Goal: Information Seeking & Learning: Check status

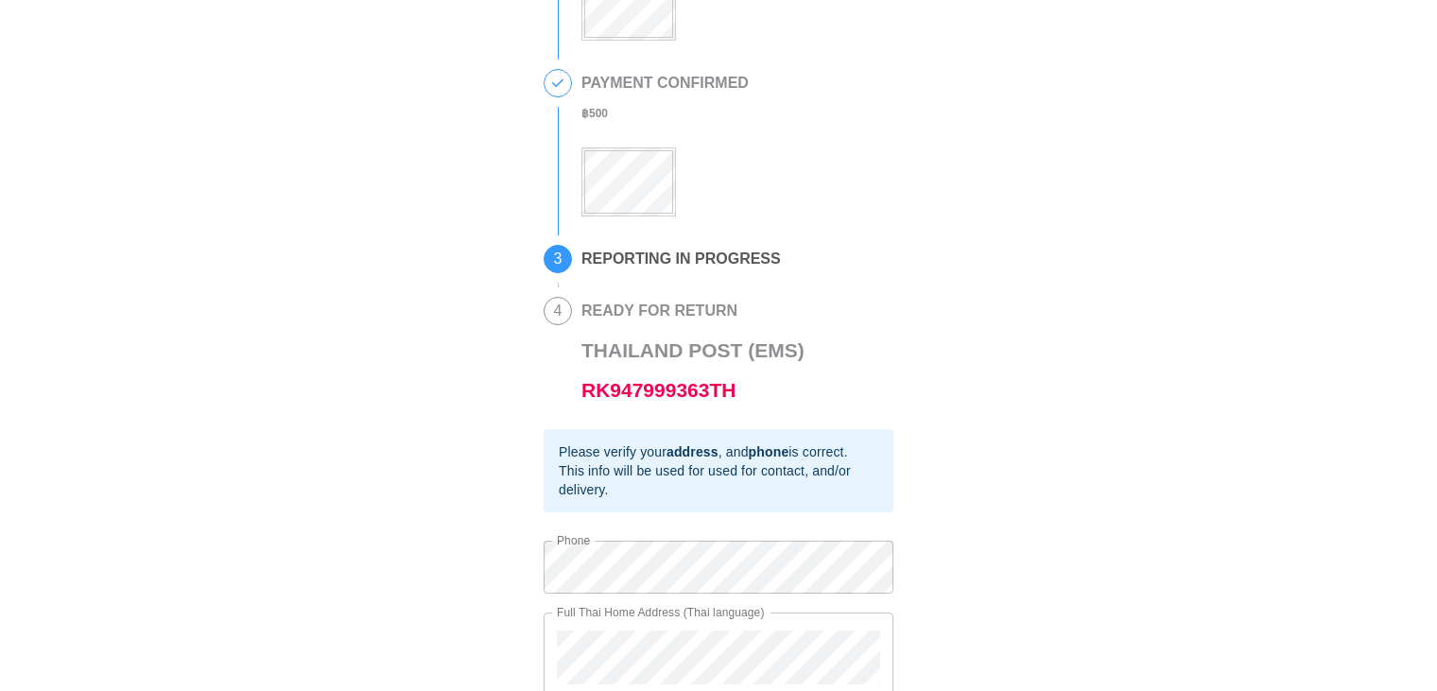
scroll to position [370, 0]
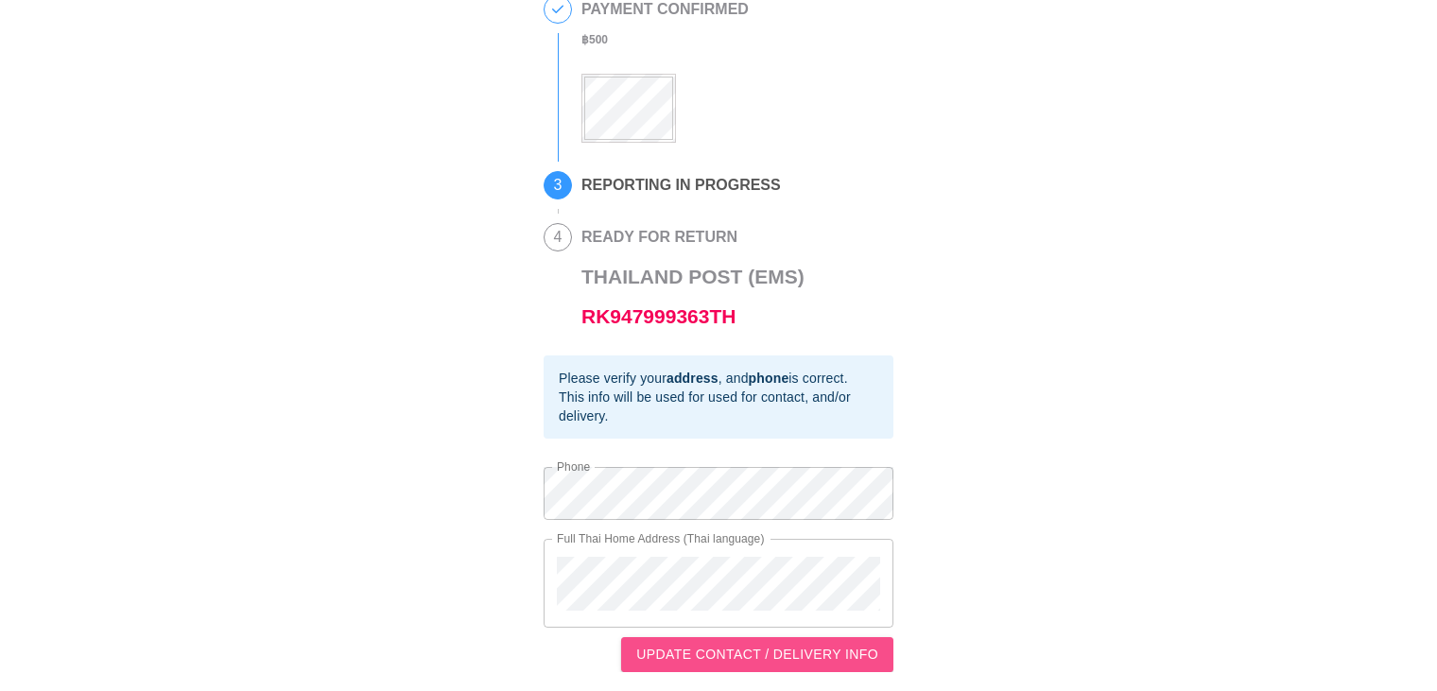
click at [717, 644] on span "UPDATE CONTACT / DELIVERY INFO" at bounding box center [757, 655] width 242 height 24
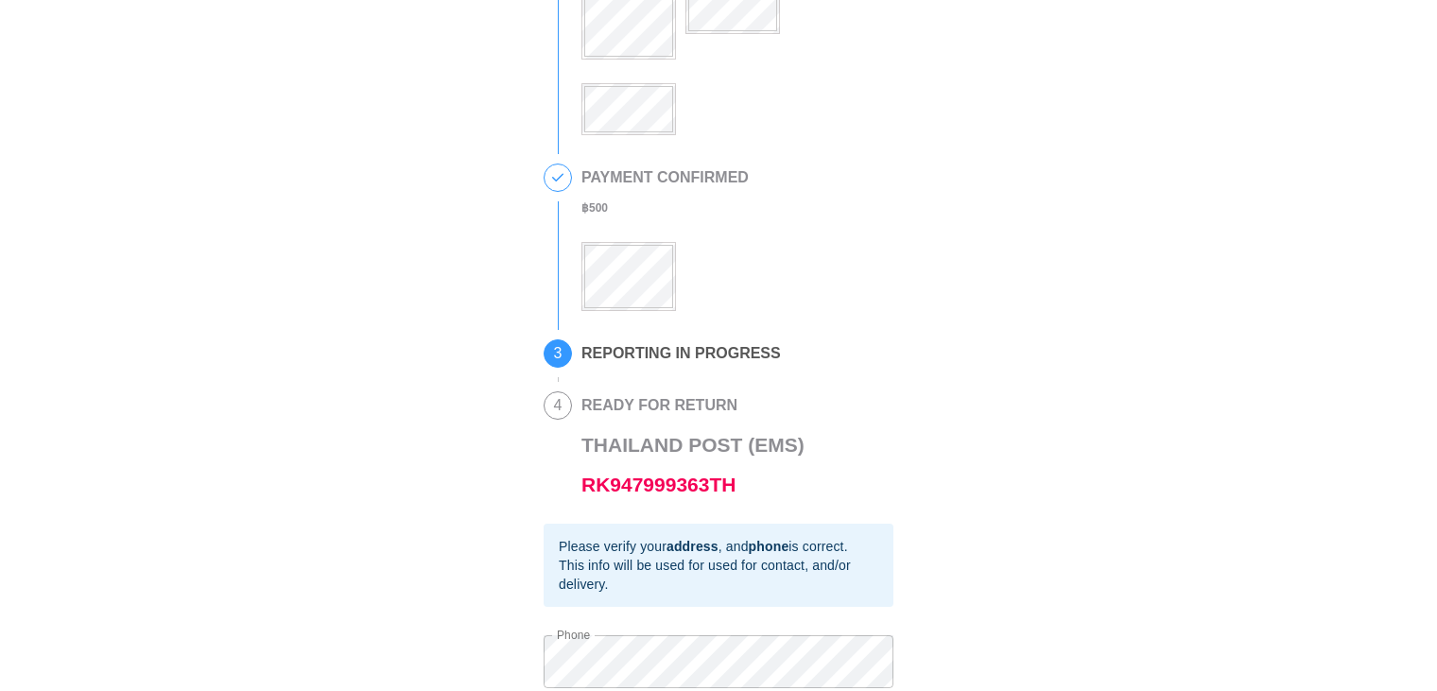
scroll to position [284, 0]
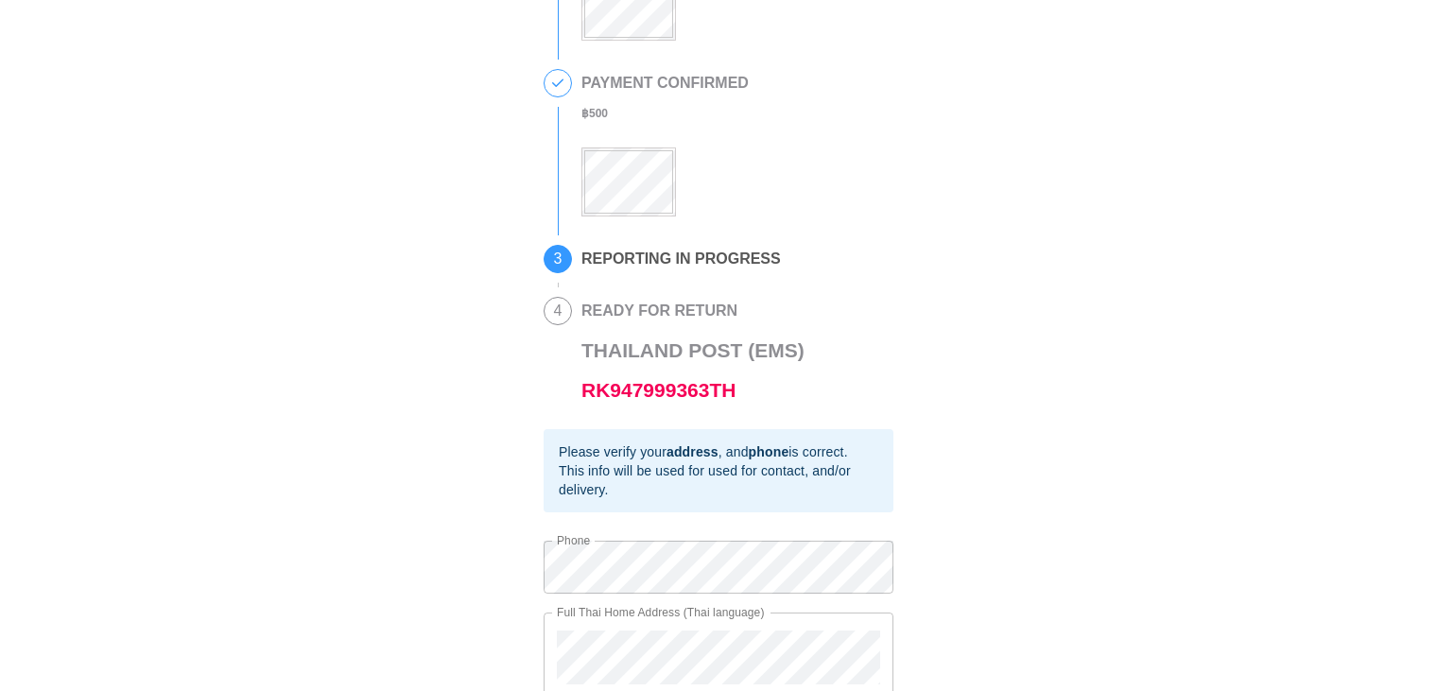
click at [551, 324] on span "4" at bounding box center [558, 311] width 26 height 26
click at [633, 268] on h2 "REPORTING IN PROGRESS" at bounding box center [680, 259] width 199 height 17
click at [642, 400] on link "RK947999363TH" at bounding box center [658, 390] width 154 height 22
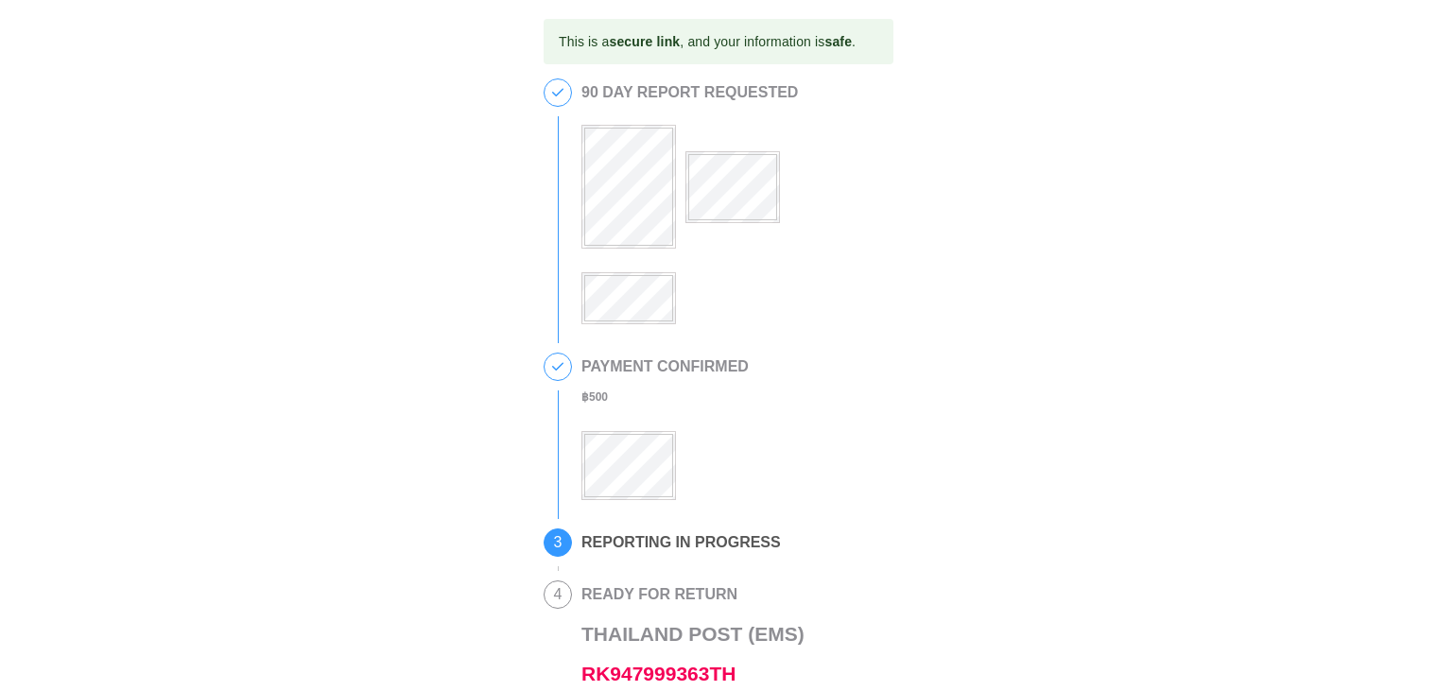
scroll to position [95, 0]
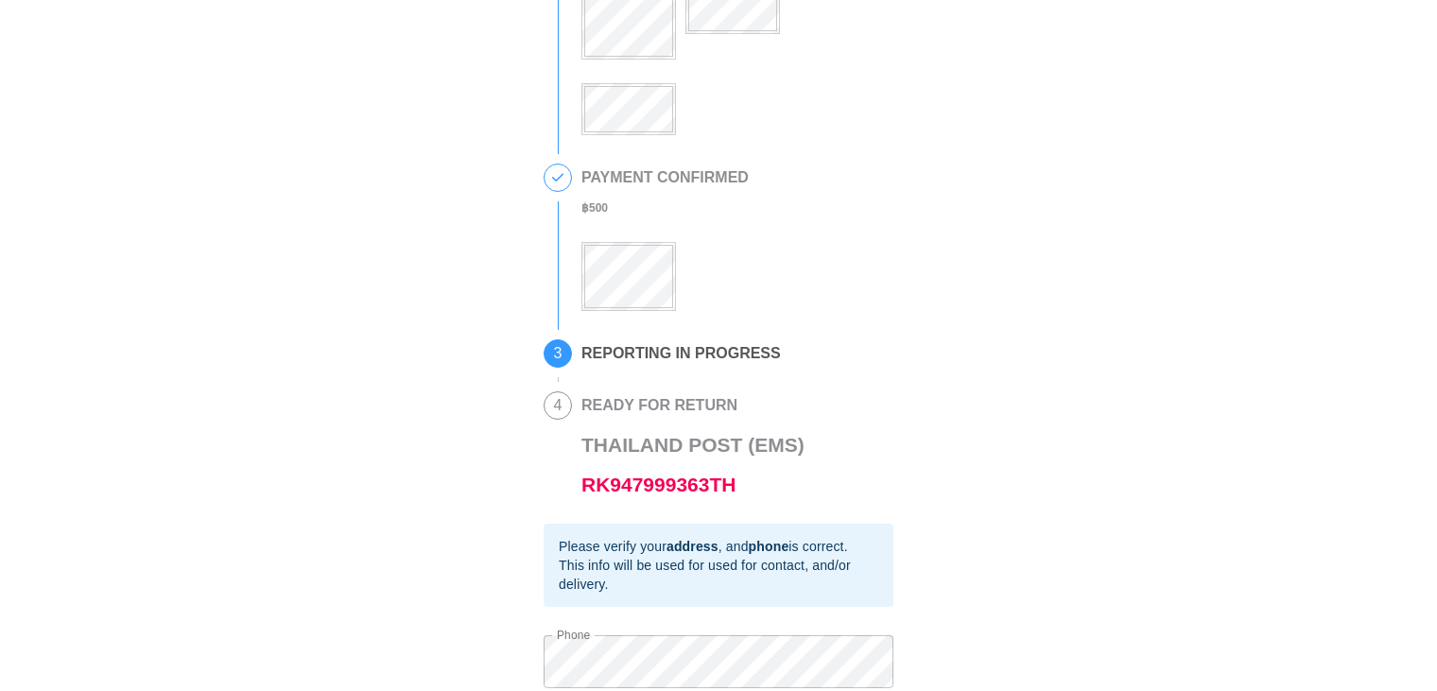
scroll to position [370, 0]
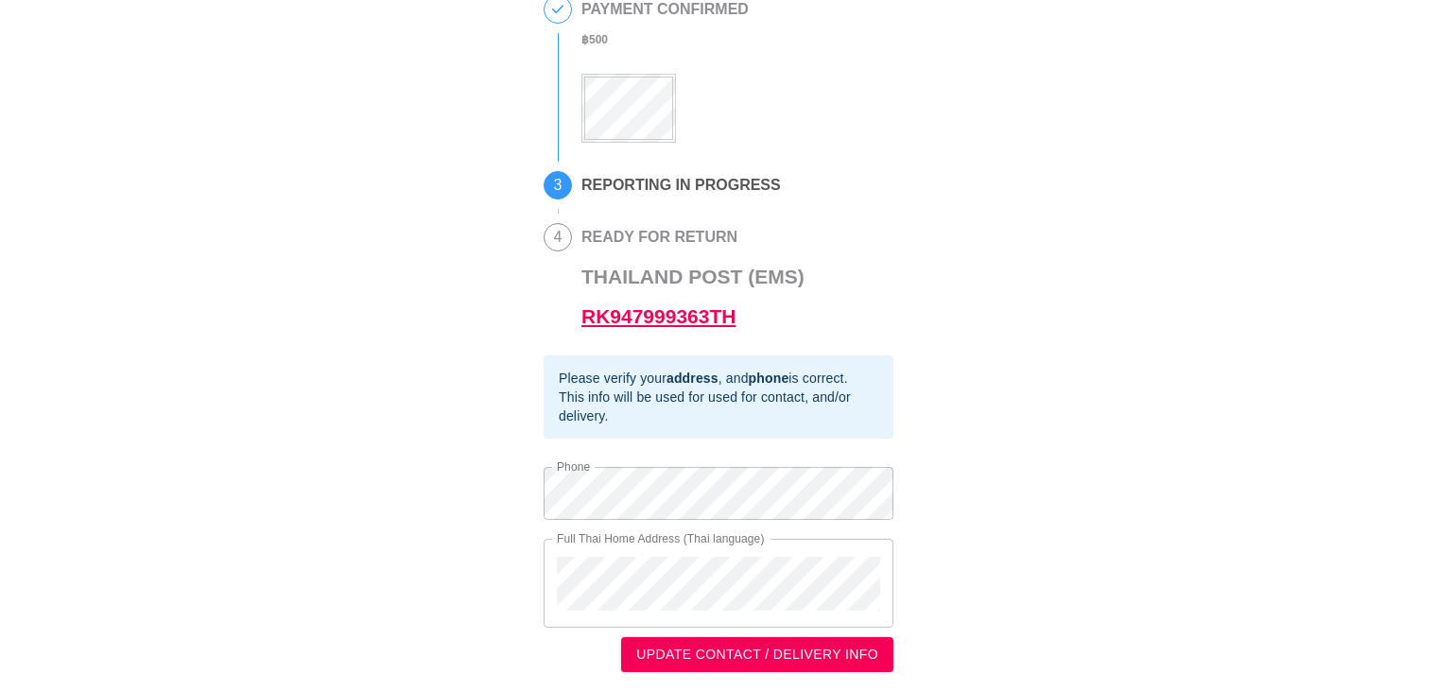
click at [661, 326] on link "RK947999363TH" at bounding box center [658, 316] width 154 height 22
